Goal: Find contact information: Find contact information

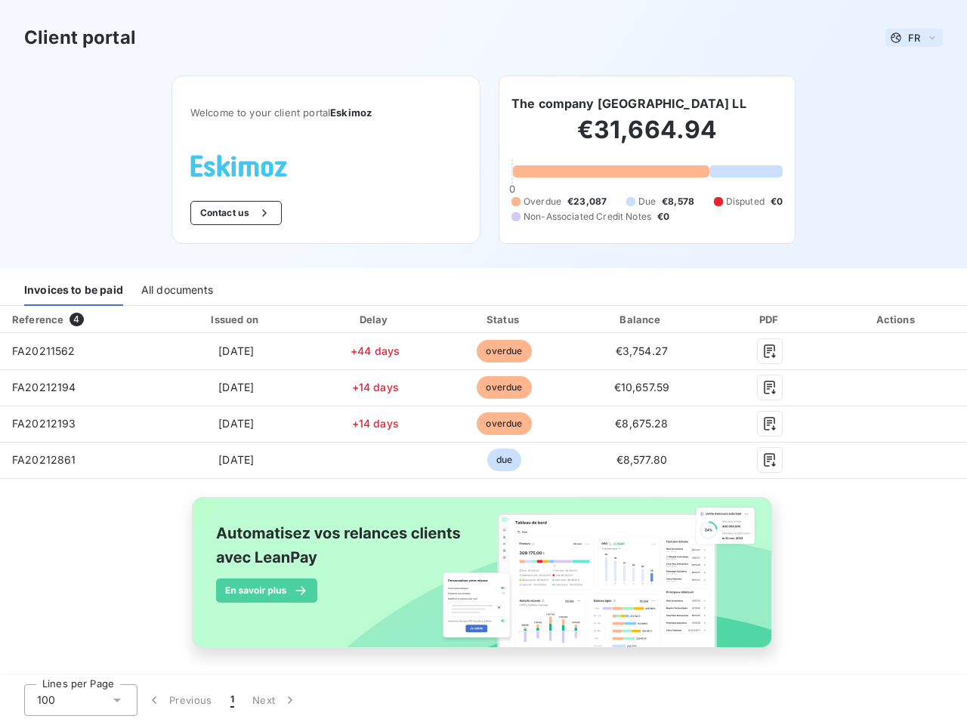
click at [908, 38] on span "FR" at bounding box center [914, 38] width 12 height 12
click at [227, 213] on button "Contact us" at bounding box center [235, 213] width 91 height 24
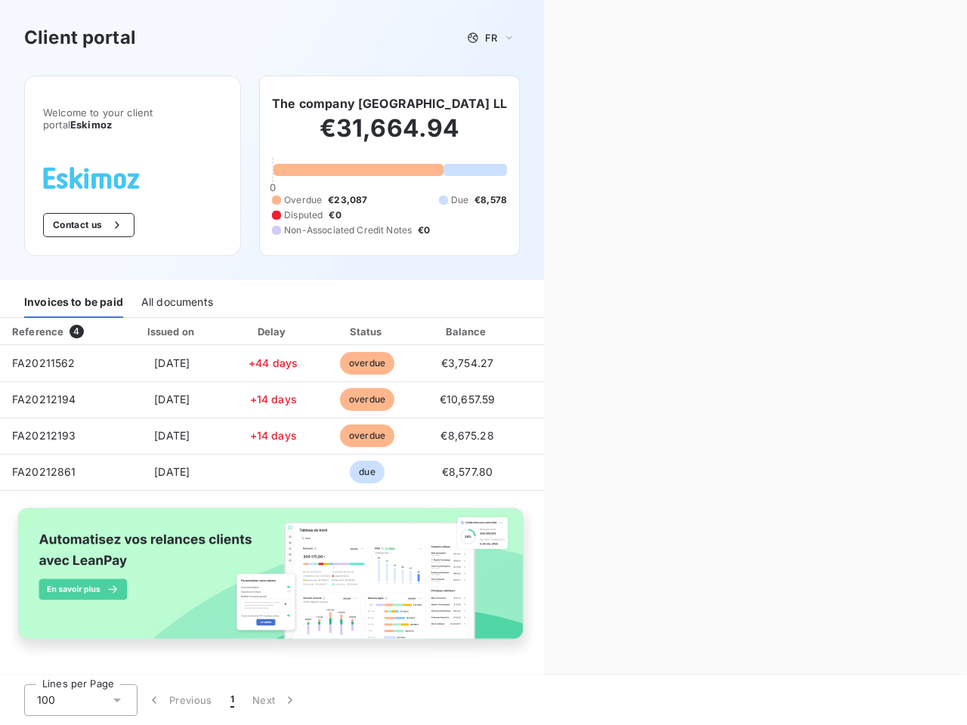
click at [629, 104] on div "Contact us Fill out the form below, and a member of our team will get back to y…" at bounding box center [755, 362] width 423 height 725
click at [73, 290] on div "Invoices to be paid" at bounding box center [73, 302] width 99 height 32
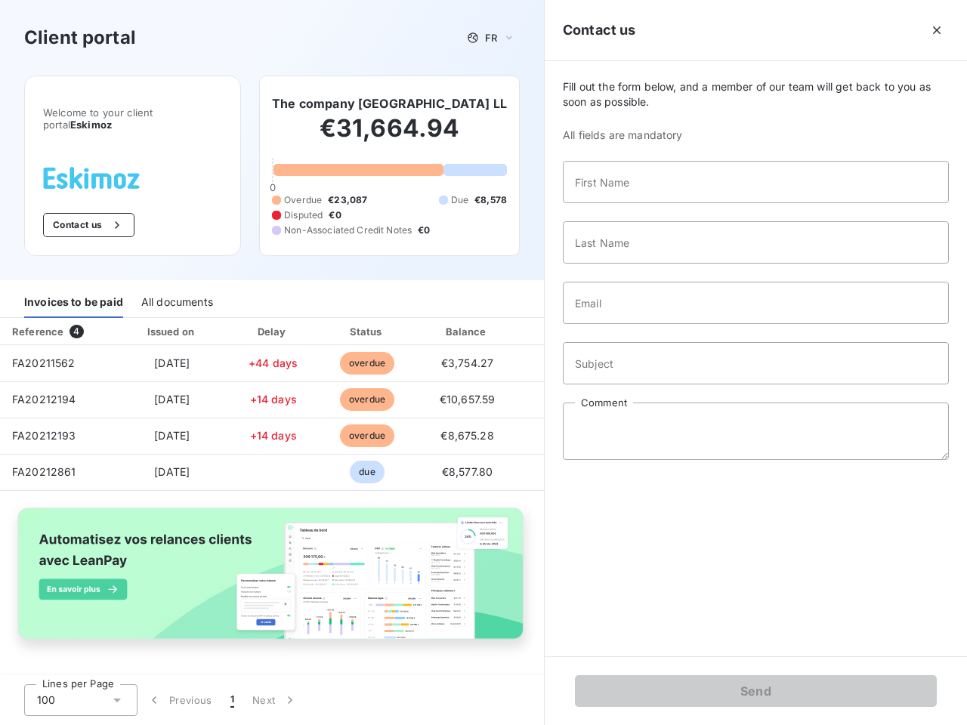
click at [176, 290] on div "All documents" at bounding box center [177, 302] width 72 height 32
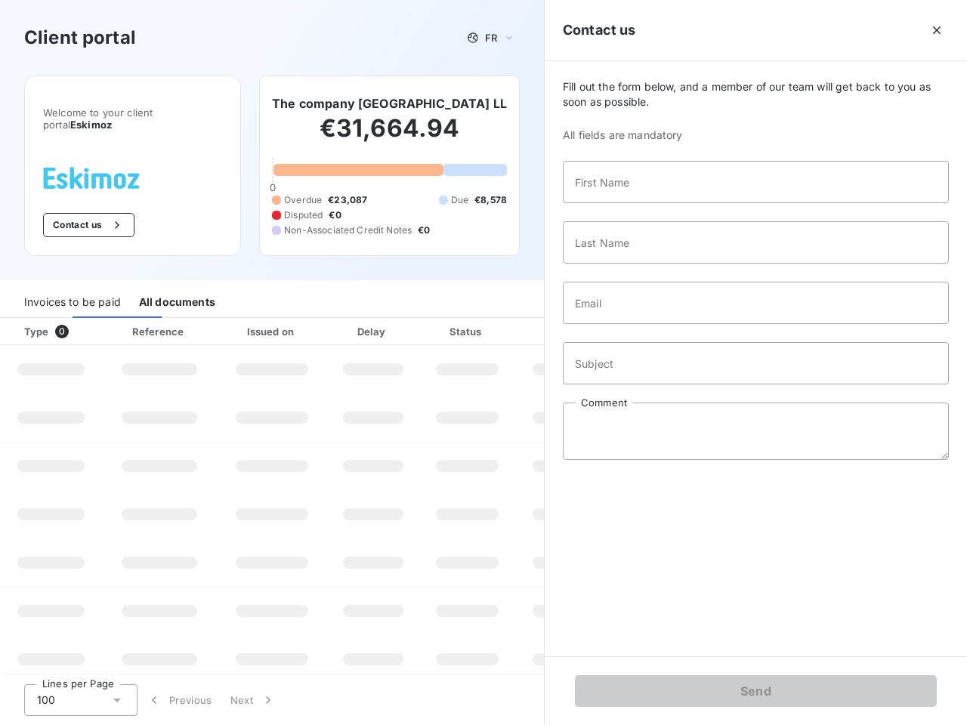
click at [79, 320] on th "Type 0" at bounding box center [51, 331] width 102 height 27
click at [233, 320] on th "Issued on" at bounding box center [272, 331] width 110 height 27
click at [369, 320] on th "Delay" at bounding box center [373, 331] width 92 height 27
click at [497, 320] on th "Status" at bounding box center [467, 331] width 96 height 27
click at [632, 320] on input "Email" at bounding box center [756, 303] width 386 height 42
